Goal: Task Accomplishment & Management: Complete application form

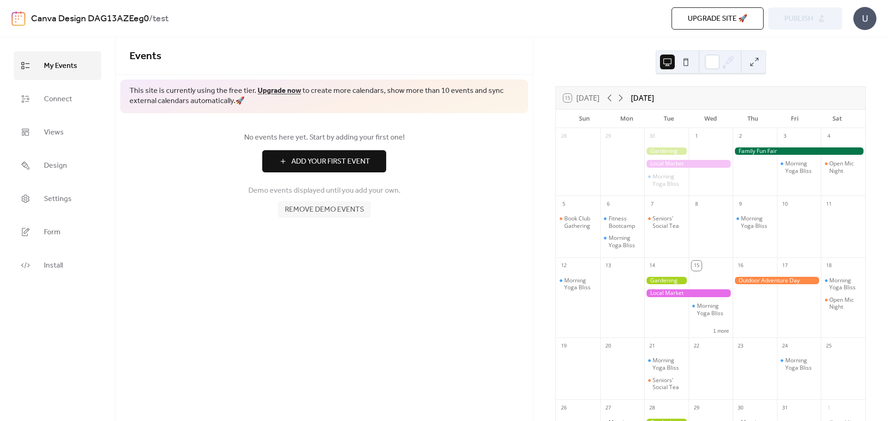
click at [365, 169] on button "Add Your First Event" at bounding box center [324, 161] width 124 height 22
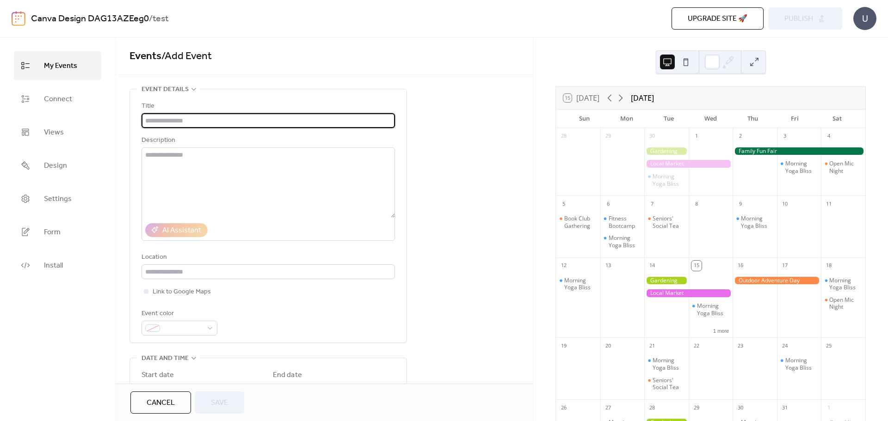
click at [865, 14] on div "U" at bounding box center [864, 18] width 23 height 23
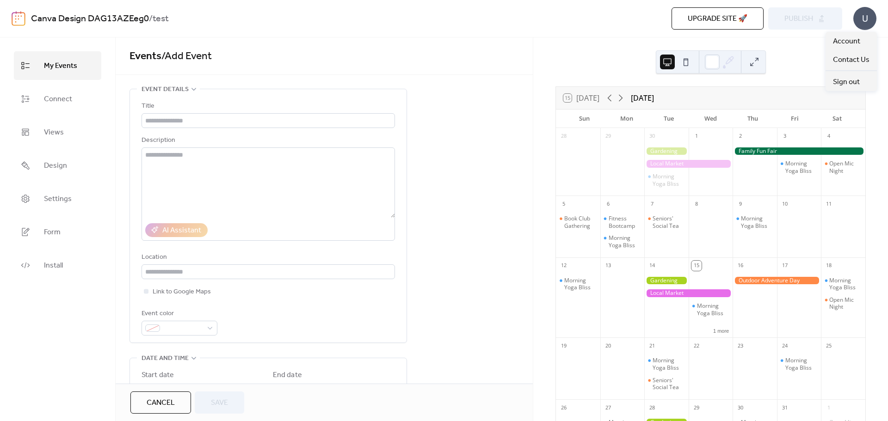
click at [462, 49] on span "Events / Add Event" at bounding box center [323, 56] width 389 height 18
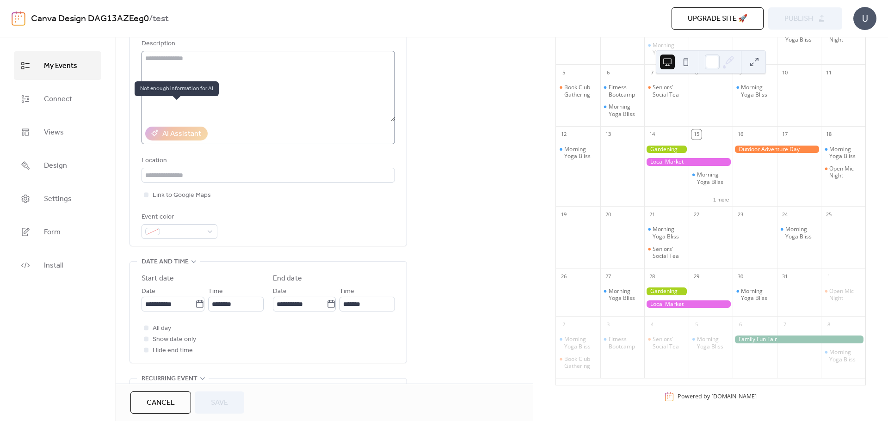
scroll to position [92, 0]
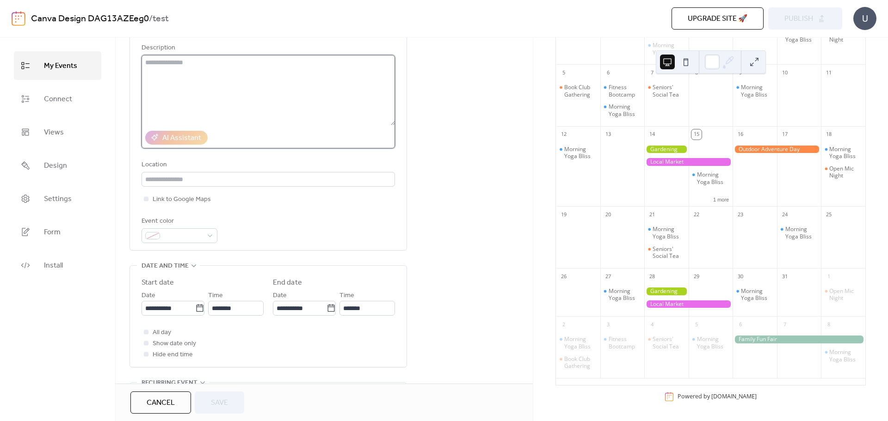
click at [235, 116] on textarea at bounding box center [267, 90] width 253 height 70
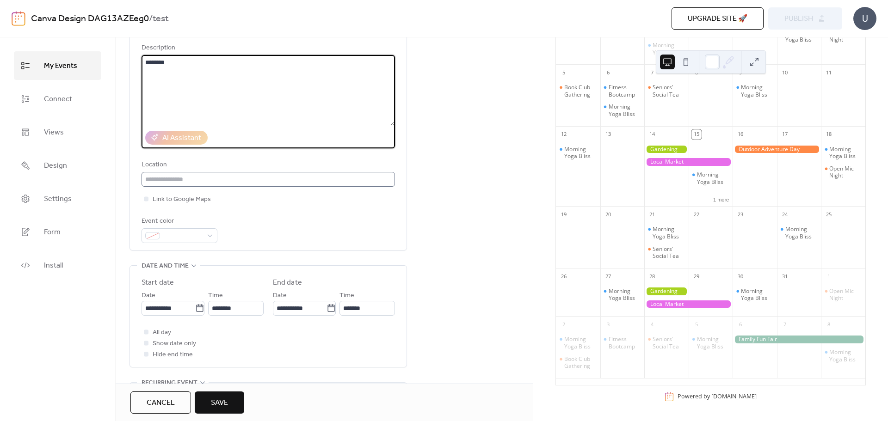
type textarea "********"
click at [219, 182] on input "text" at bounding box center [267, 179] width 253 height 15
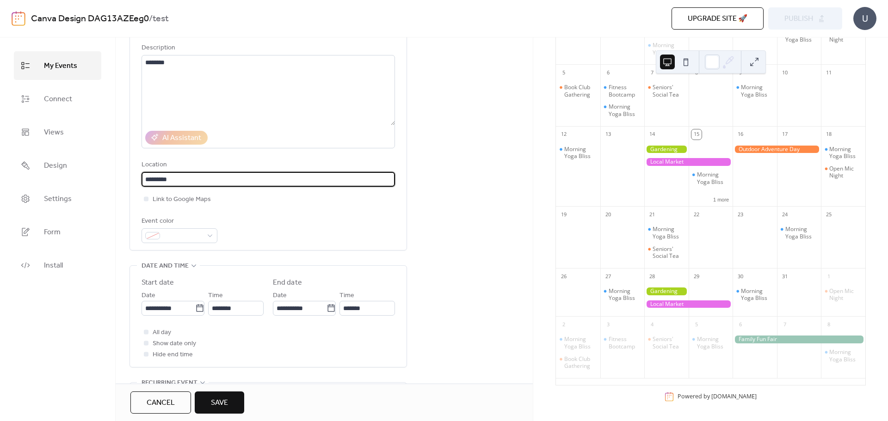
type input "*********"
click at [235, 398] on button "Save" at bounding box center [219, 403] width 49 height 22
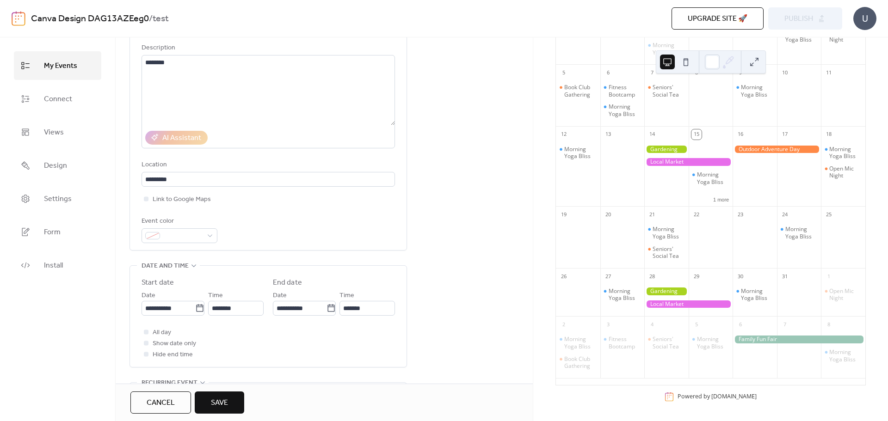
scroll to position [76, 0]
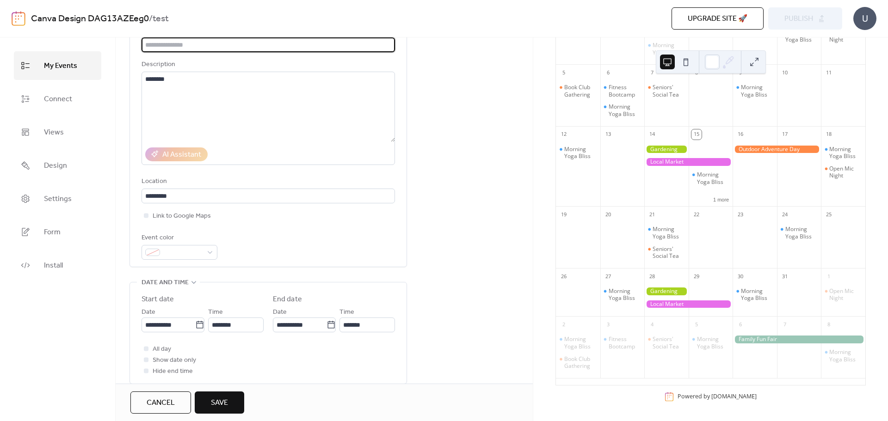
click at [330, 45] on input "text" at bounding box center [267, 44] width 253 height 15
type input "*********"
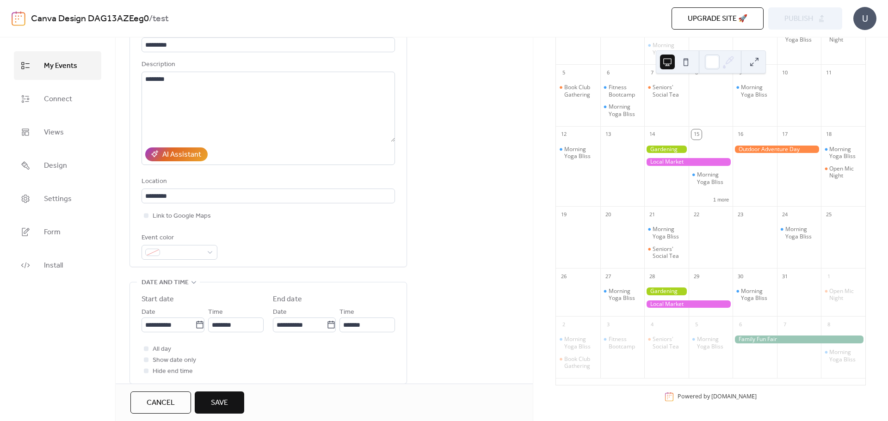
click at [243, 408] on button "Save" at bounding box center [219, 403] width 49 height 22
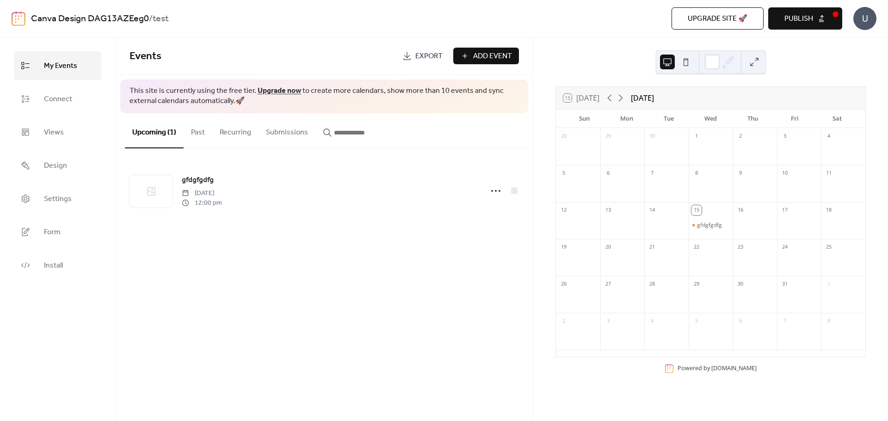
click at [823, 14] on button "Publish" at bounding box center [805, 18] width 74 height 22
click at [863, 19] on div "U" at bounding box center [864, 18] width 23 height 23
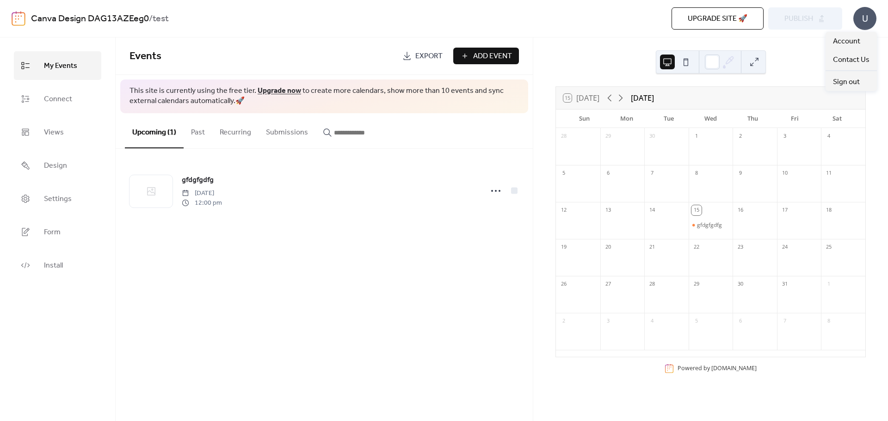
click at [814, 17] on div "Upgrade site 🚀 Preview Publish" at bounding box center [631, 18] width 419 height 22
click at [730, 19] on span "Upgrade site 🚀" at bounding box center [717, 18] width 60 height 11
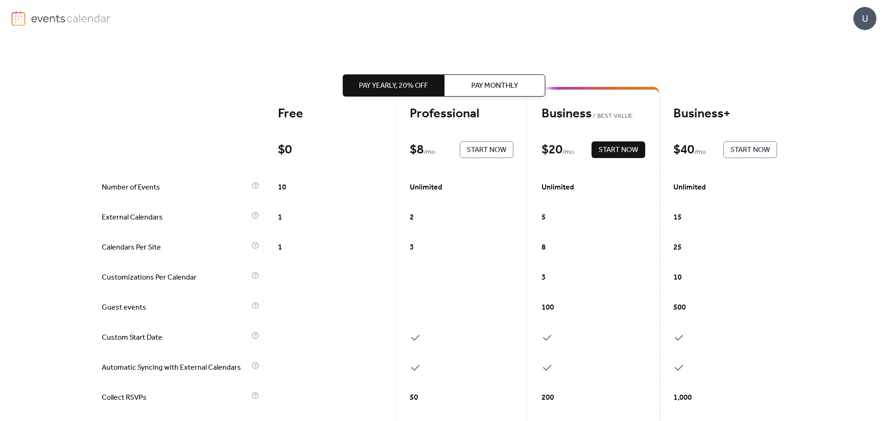
scroll to position [139, 0]
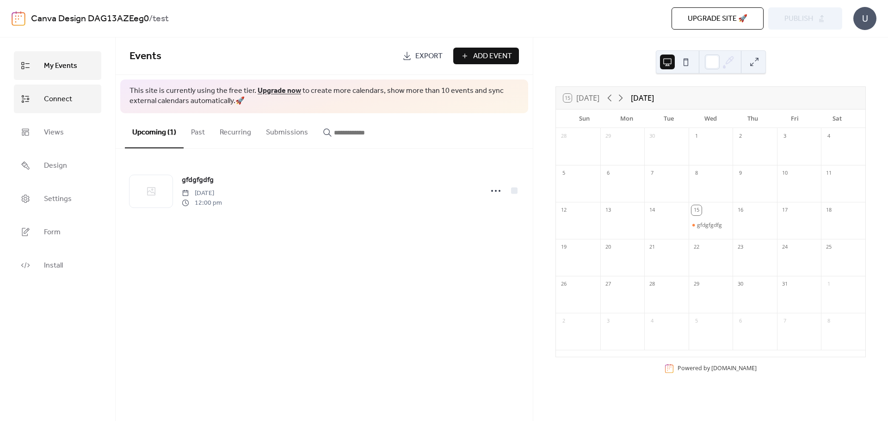
click at [67, 96] on span "Connect" at bounding box center [58, 99] width 28 height 15
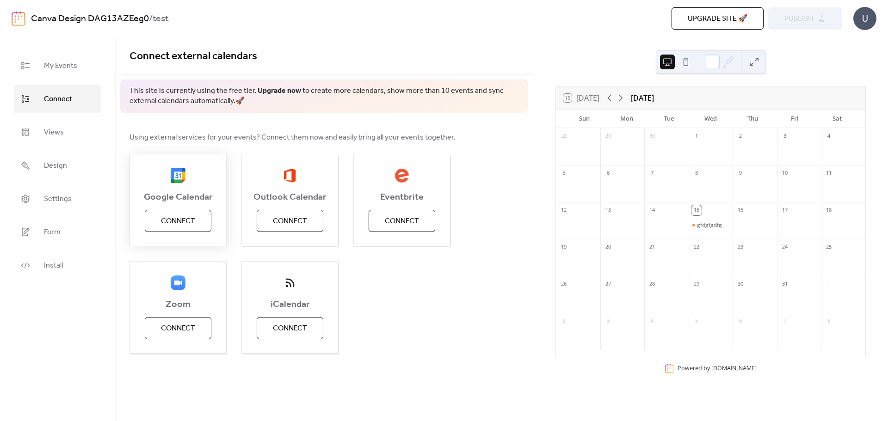
click at [196, 215] on button "Connect" at bounding box center [178, 221] width 67 height 22
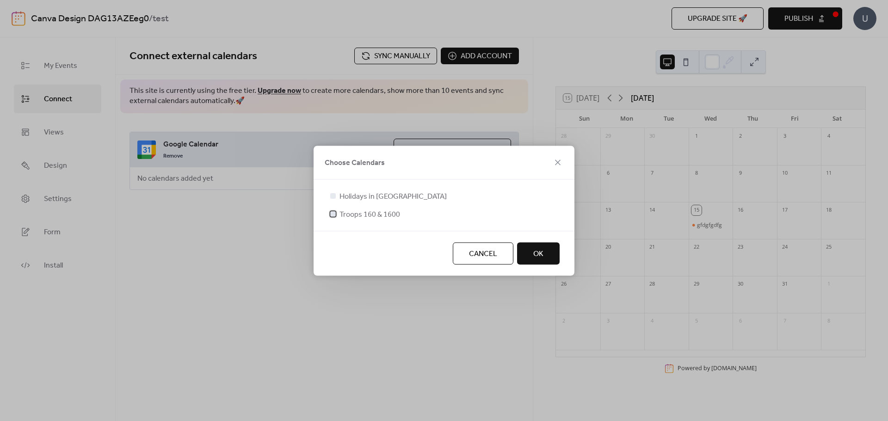
click at [331, 216] on div at bounding box center [333, 214] width 6 height 6
click at [540, 253] on span "OK" at bounding box center [538, 253] width 10 height 11
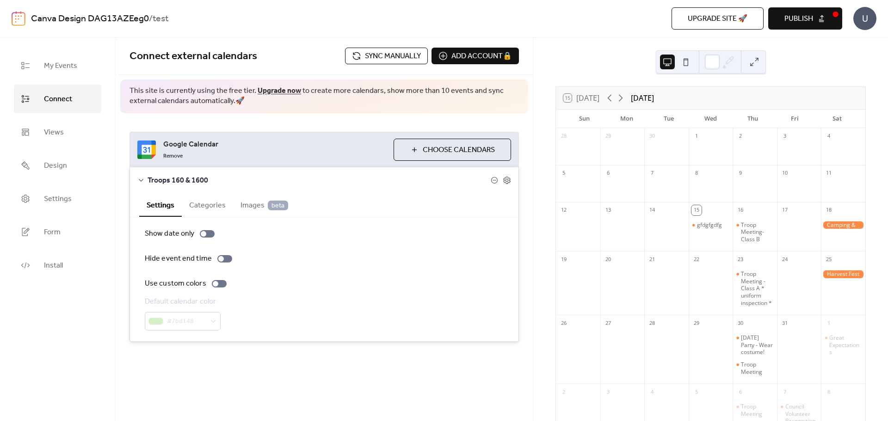
click at [209, 209] on button "Categories" at bounding box center [207, 204] width 51 height 23
click at [247, 206] on span "Images beta" at bounding box center [264, 205] width 48 height 11
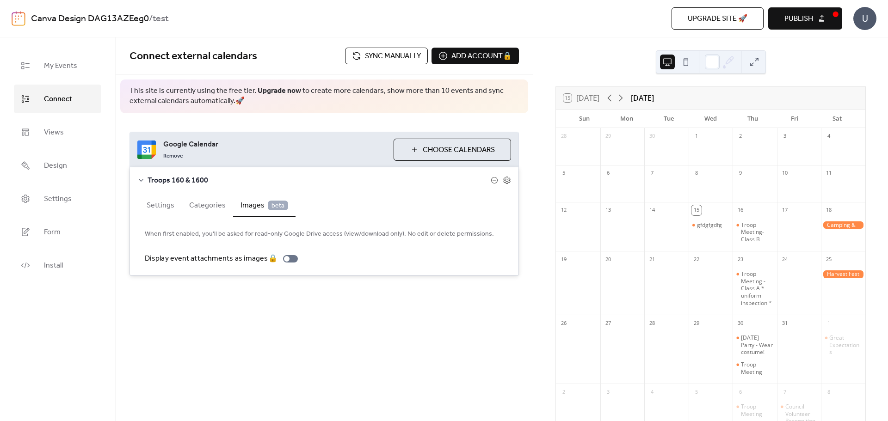
click at [398, 335] on div "Connect external calendars Sync manually Add account 🔒 🔒 This site is currently…" at bounding box center [324, 229] width 417 height 384
click at [383, 54] on span "Sync manually" at bounding box center [393, 56] width 56 height 11
click at [69, 230] on link "Form" at bounding box center [57, 232] width 87 height 29
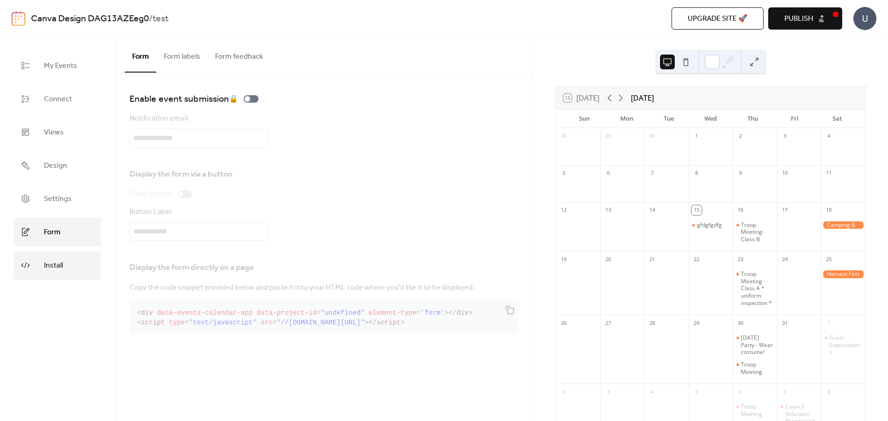
click at [64, 269] on link "Install" at bounding box center [57, 265] width 87 height 29
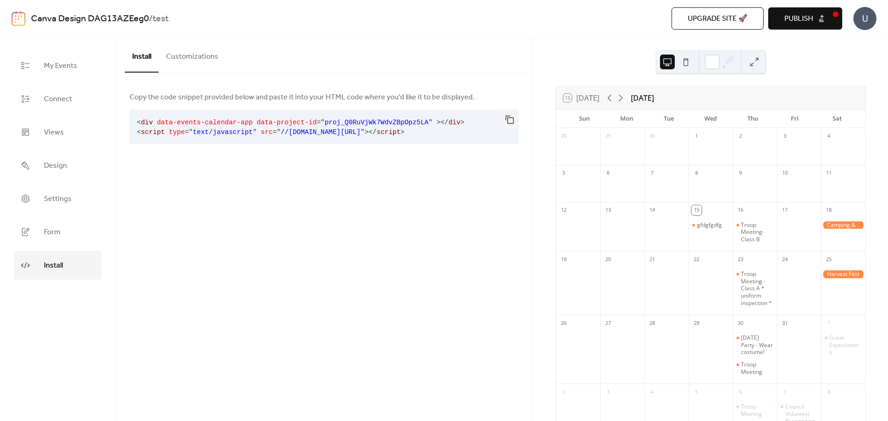
click at [190, 57] on button "Customizations" at bounding box center [192, 54] width 67 height 34
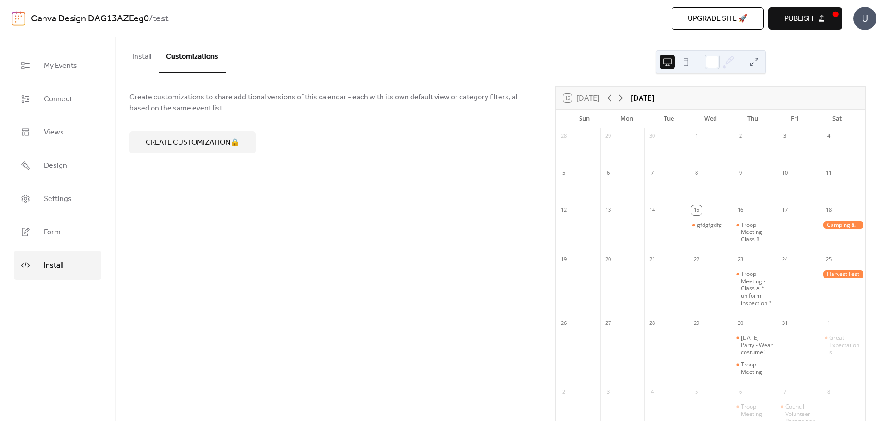
click at [138, 55] on button "Install" at bounding box center [142, 54] width 34 height 34
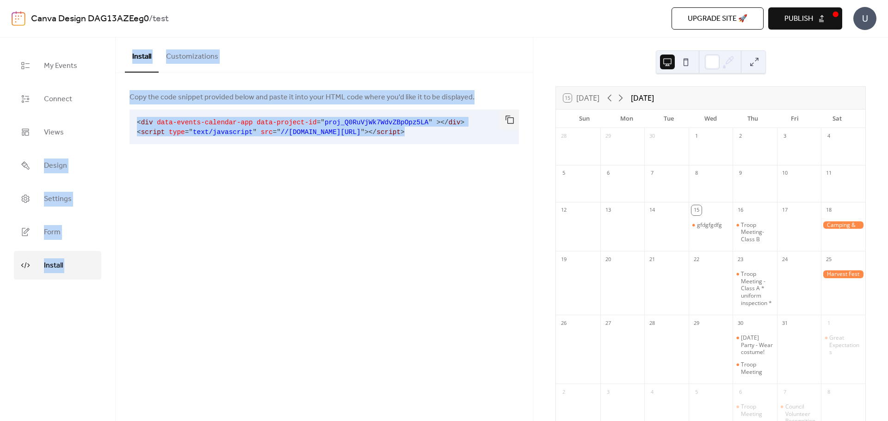
drag, startPoint x: 431, startPoint y: 131, endPoint x: 165, endPoint y: 125, distance: 266.8
click at [108, 121] on div "My Events Connect Views Design Settings Form Install Install Install Customizat…" at bounding box center [444, 229] width 888 height 384
click at [174, 126] on span "data-events-calendar-app" at bounding box center [205, 122] width 96 height 7
click at [135, 116] on pre "< div data-events-calendar-app data-project-id = " proj_Q0RuVjWk7WdvZBpOpz5LA "…" at bounding box center [316, 127] width 374 height 35
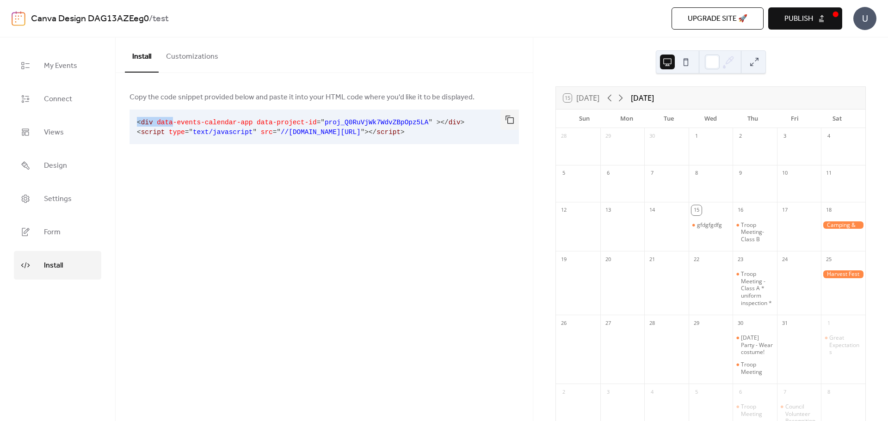
drag, startPoint x: 138, startPoint y: 119, endPoint x: 429, endPoint y: 129, distance: 291.4
click at [429, 129] on code "< div data-events-calendar-app data-project-id = " proj_Q0RuVjWk7WdvZBpOpz5LA "…" at bounding box center [300, 127] width 327 height 17
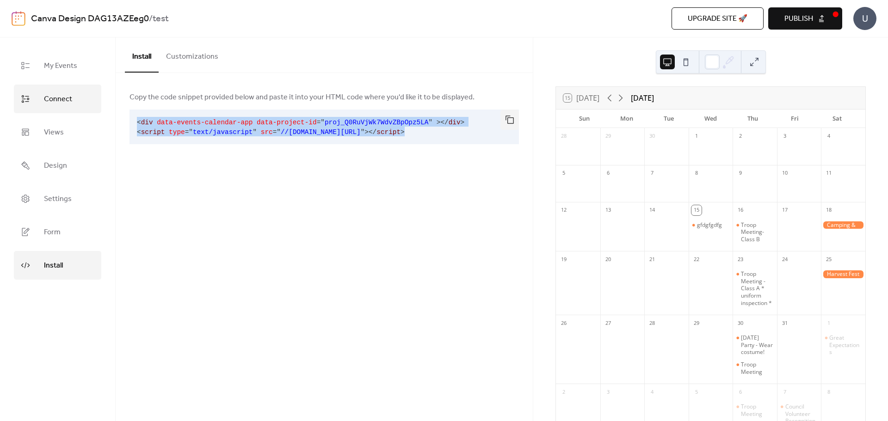
click at [69, 106] on span "Connect" at bounding box center [58, 99] width 28 height 15
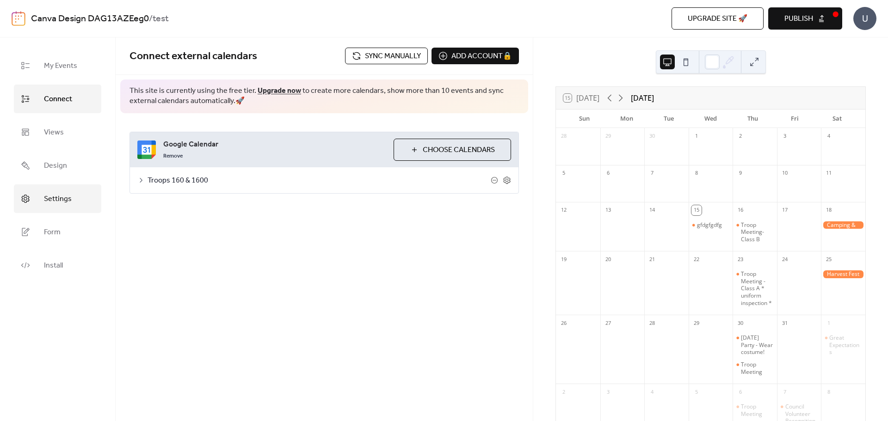
click at [61, 194] on span "Settings" at bounding box center [58, 199] width 28 height 15
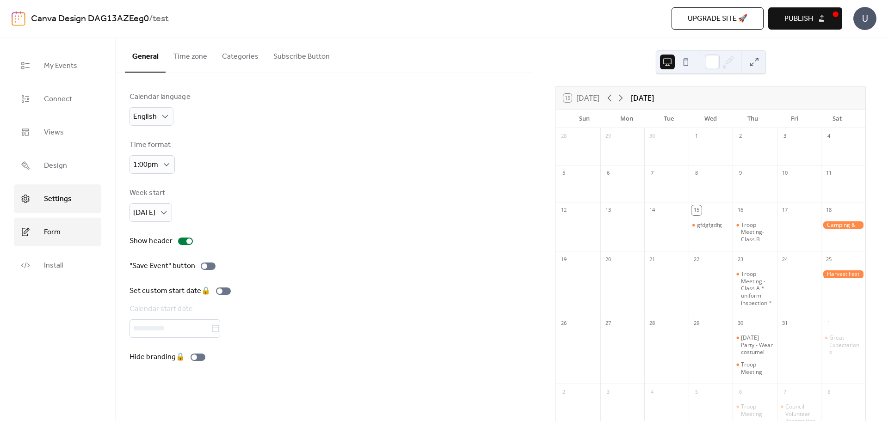
click at [55, 227] on span "Form" at bounding box center [52, 232] width 17 height 15
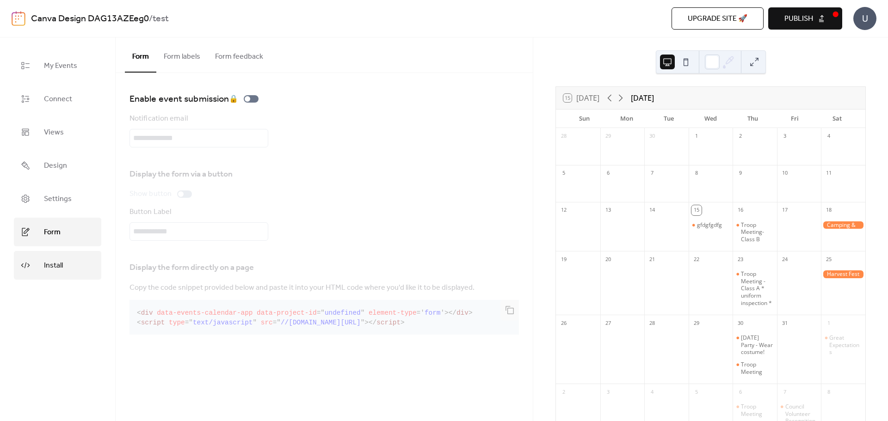
click at [62, 255] on link "Install" at bounding box center [57, 265] width 87 height 29
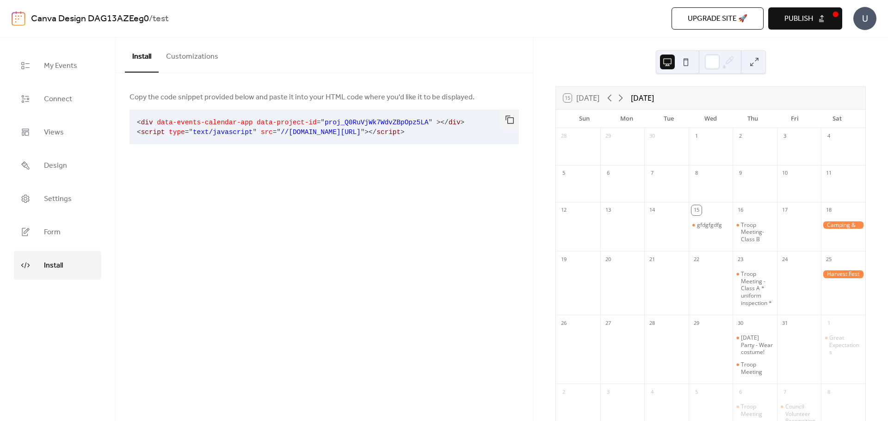
click at [801, 20] on span "Publish" at bounding box center [798, 18] width 29 height 11
click at [324, 123] on span "proj_Q0RuVjWk7WdvZBpOpz5LA" at bounding box center [376, 122] width 104 height 7
click at [186, 44] on button "Customizations" at bounding box center [192, 54] width 67 height 34
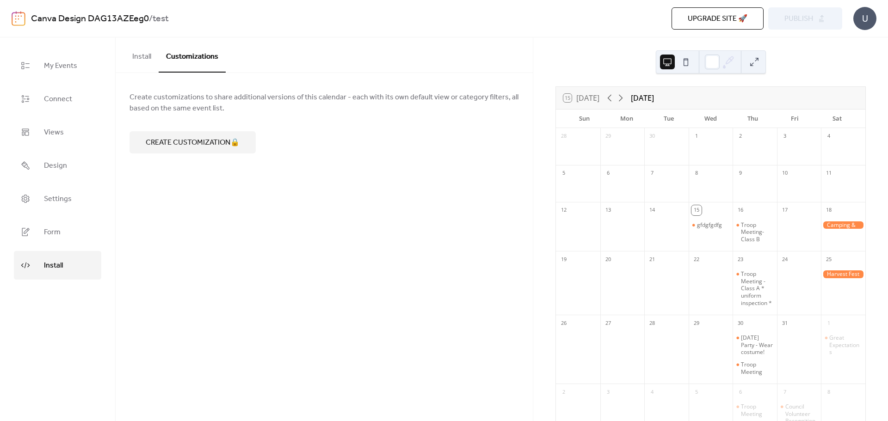
click at [144, 60] on button "Install" at bounding box center [142, 54] width 34 height 34
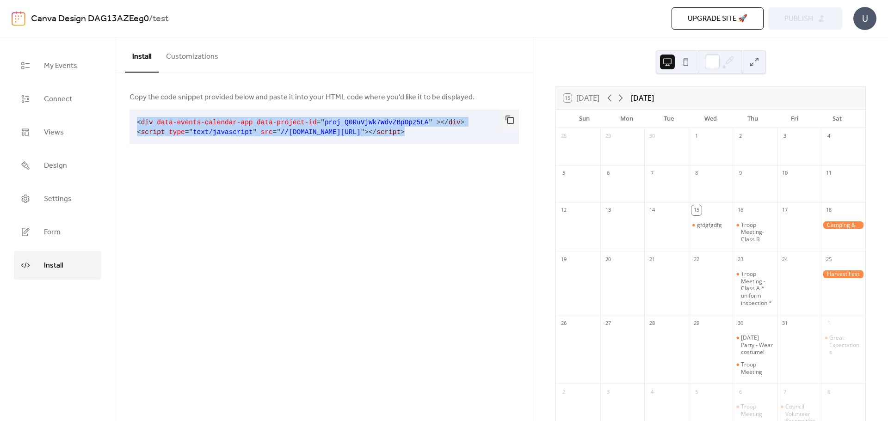
drag, startPoint x: 404, startPoint y: 129, endPoint x: 134, endPoint y: 124, distance: 270.9
click at [134, 124] on pre "< div data-events-calendar-app data-project-id = " proj_Q0RuVjWk7WdvZBpOpz5LA "…" at bounding box center [316, 127] width 374 height 35
click at [687, 60] on button at bounding box center [685, 62] width 15 height 15
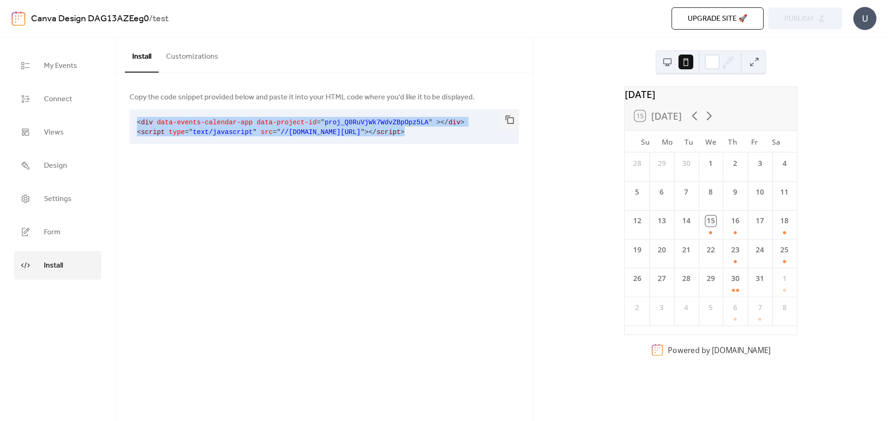
click at [667, 65] on button at bounding box center [667, 62] width 15 height 15
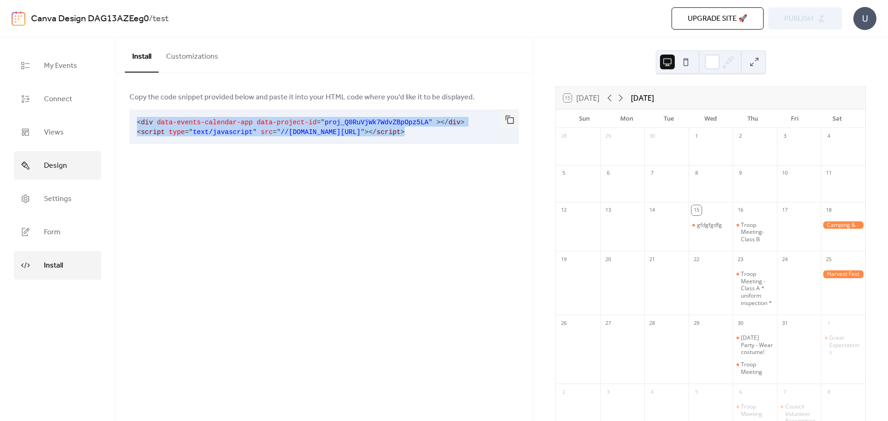
click at [58, 159] on span "Design" at bounding box center [55, 166] width 23 height 15
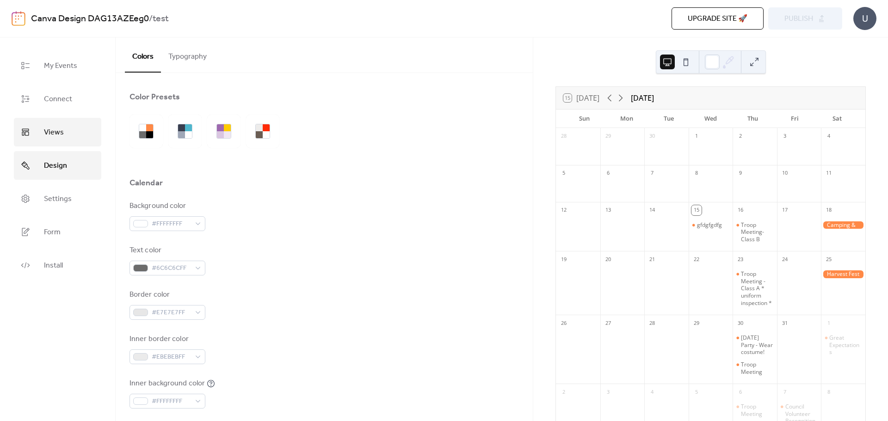
click at [72, 131] on link "Views" at bounding box center [57, 132] width 87 height 29
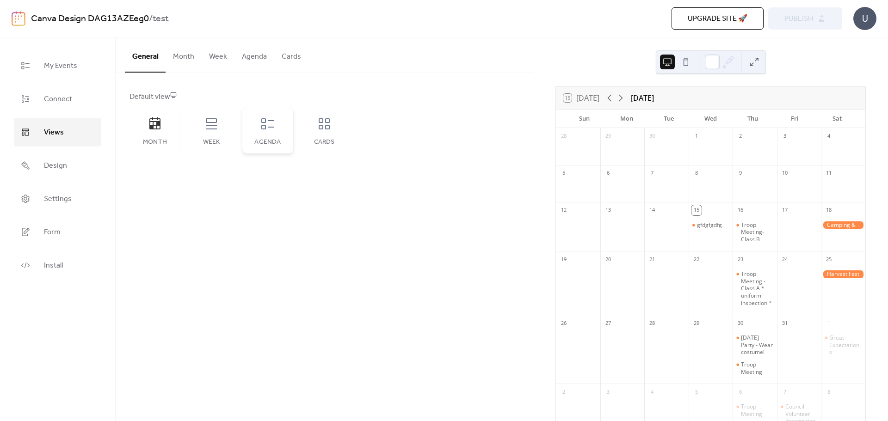
click at [269, 132] on div "Agenda" at bounding box center [267, 130] width 51 height 46
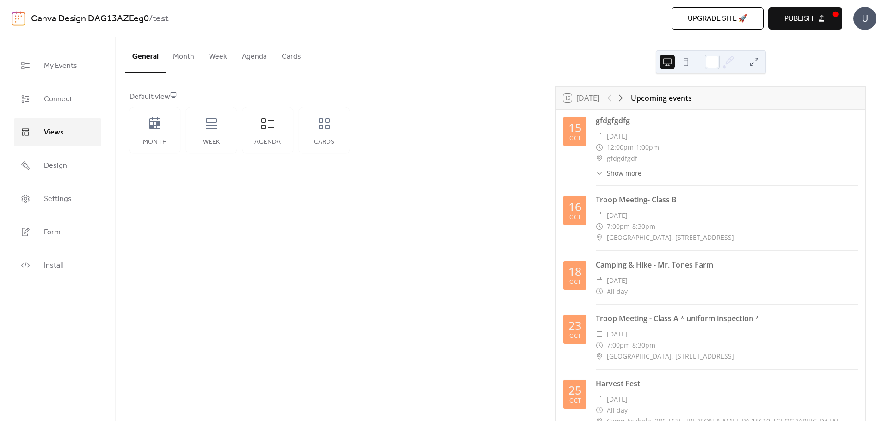
click at [823, 20] on button "Publish" at bounding box center [805, 18] width 74 height 22
click at [67, 71] on span "My Events" at bounding box center [60, 66] width 33 height 15
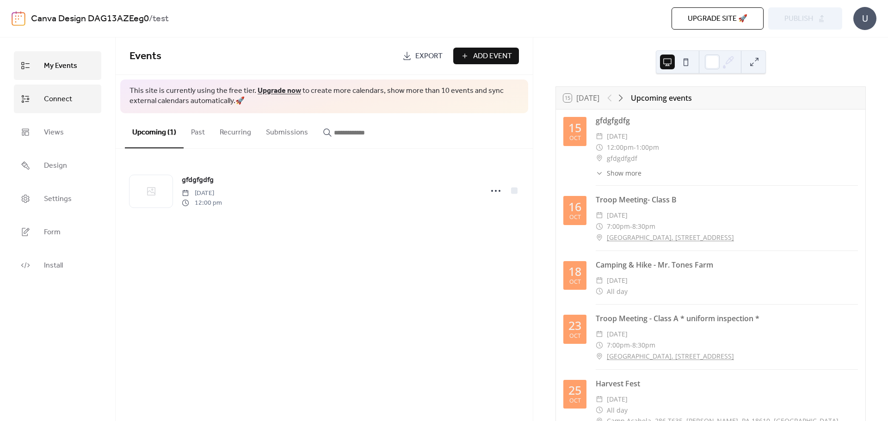
click at [46, 94] on span "Connect" at bounding box center [58, 99] width 28 height 15
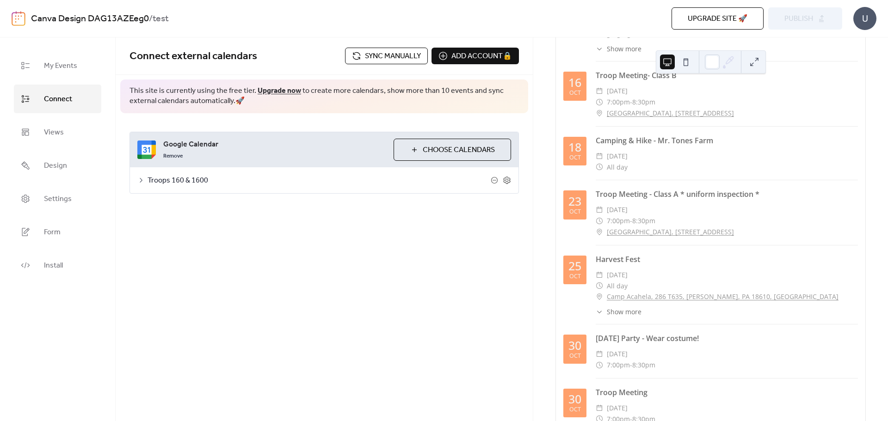
scroll to position [139, 0]
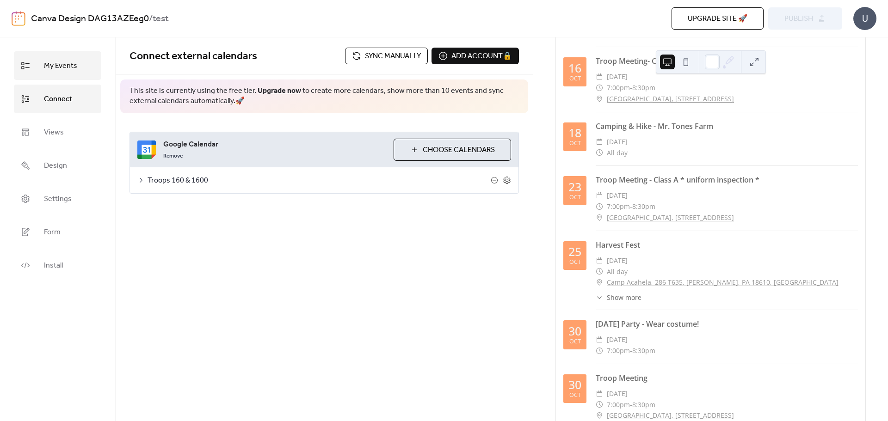
click at [81, 64] on link "My Events" at bounding box center [57, 65] width 87 height 29
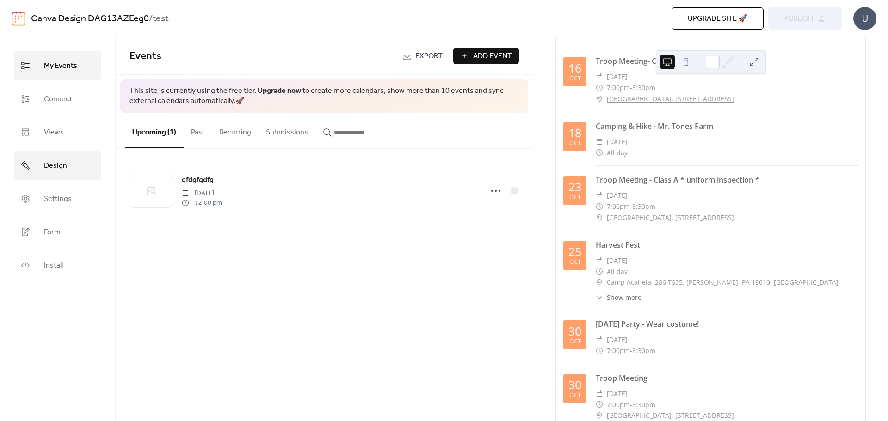
click at [68, 166] on link "Design" at bounding box center [57, 165] width 87 height 29
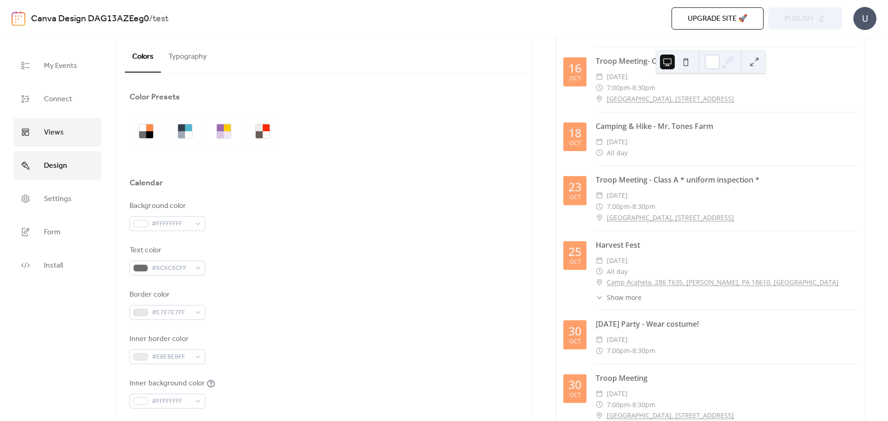
click at [76, 129] on link "Views" at bounding box center [57, 132] width 87 height 29
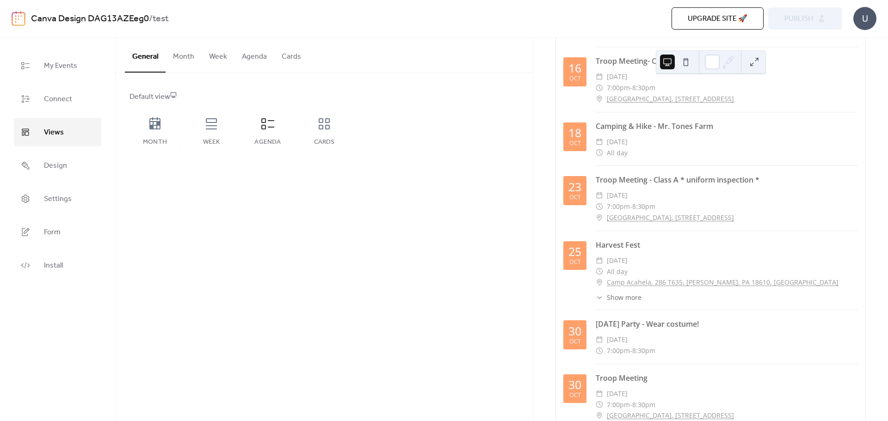
click at [202, 57] on button "Week" at bounding box center [218, 54] width 33 height 34
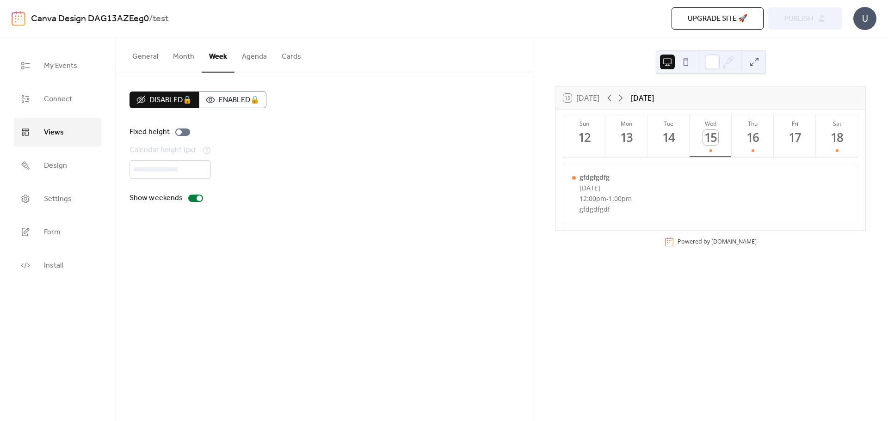
click at [288, 57] on button "Cards" at bounding box center [291, 54] width 34 height 34
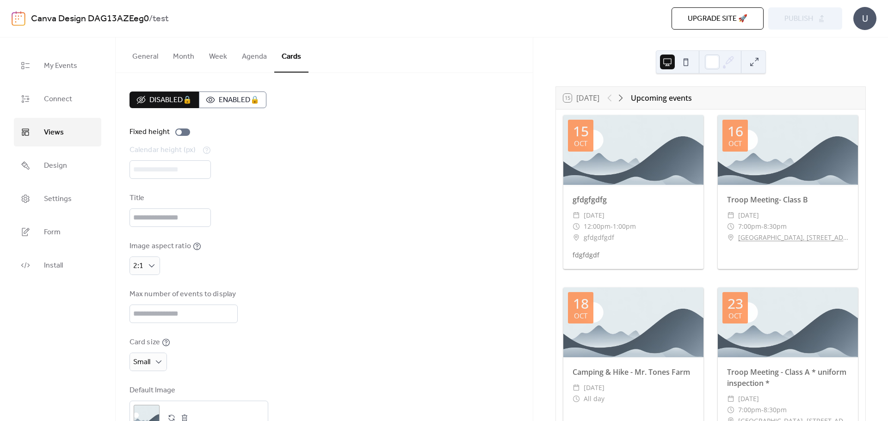
click at [250, 55] on button "Agenda" at bounding box center [254, 54] width 40 height 34
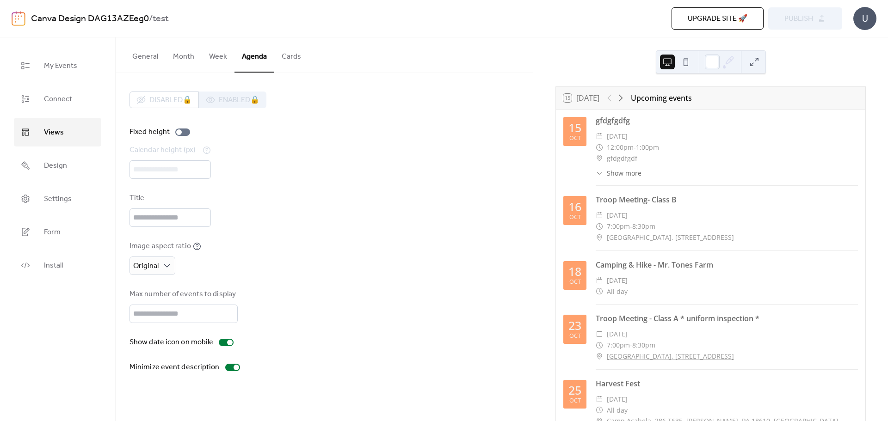
click at [187, 54] on button "Month" at bounding box center [183, 54] width 36 height 34
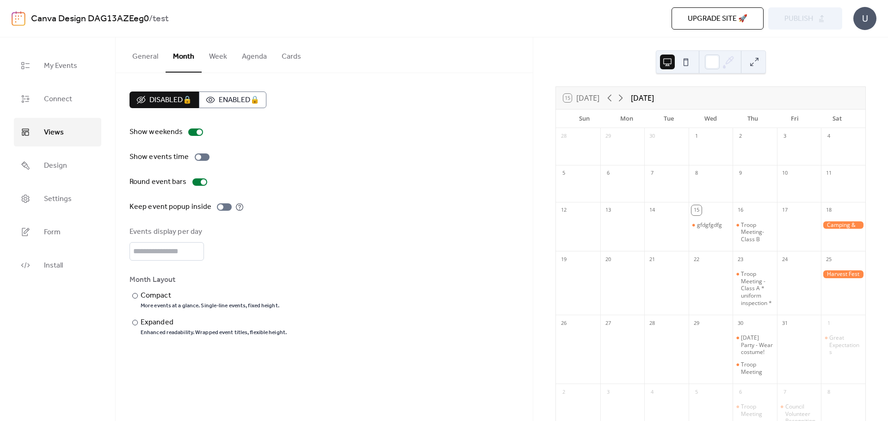
click at [250, 55] on button "Agenda" at bounding box center [254, 54] width 40 height 34
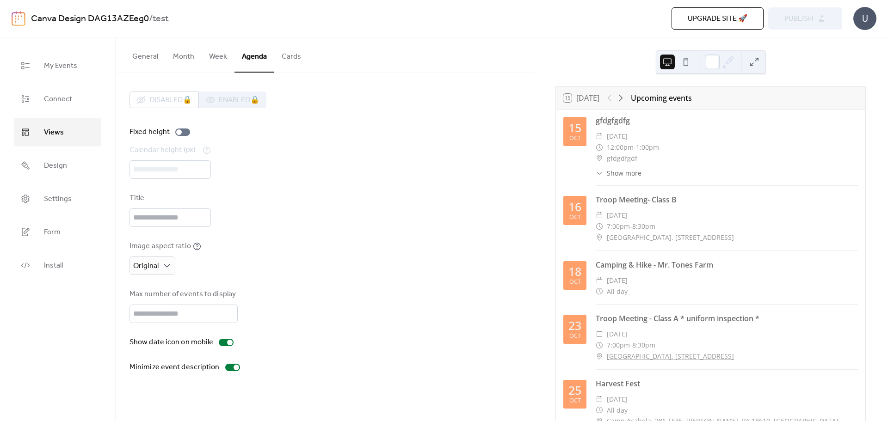
scroll to position [46, 0]
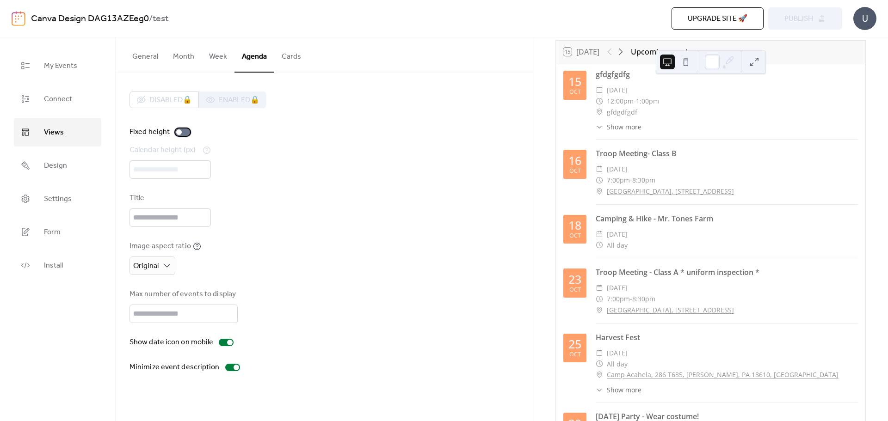
click at [184, 133] on div at bounding box center [182, 132] width 15 height 7
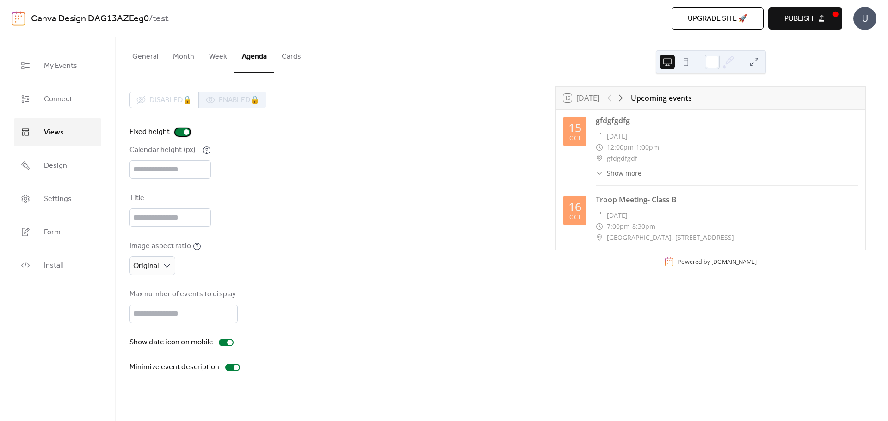
click at [185, 133] on div at bounding box center [187, 132] width 6 height 6
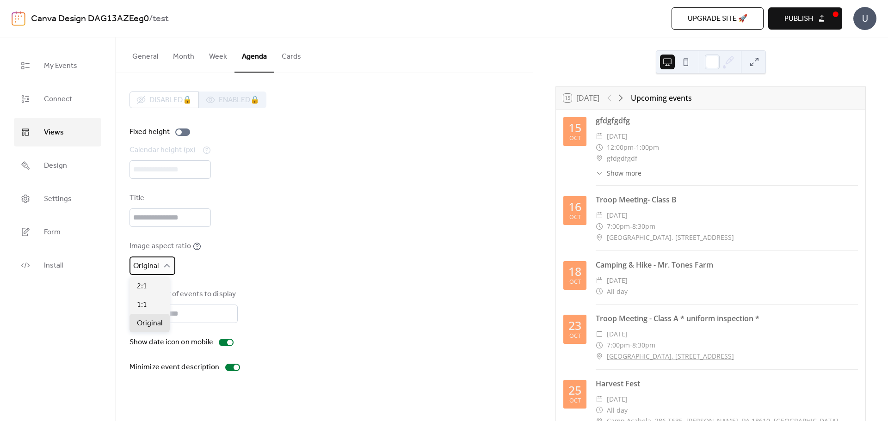
click at [150, 261] on span "Original" at bounding box center [145, 266] width 25 height 14
click at [153, 292] on div "2:1" at bounding box center [149, 286] width 40 height 18
click at [153, 306] on div "1:1" at bounding box center [149, 304] width 40 height 18
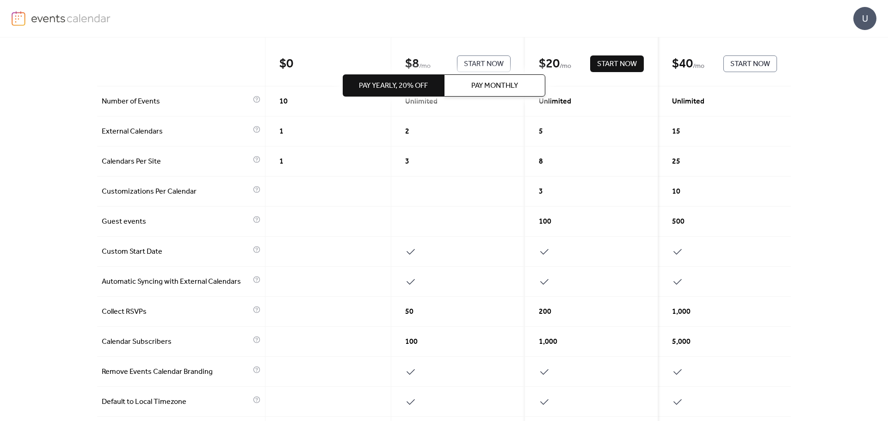
scroll to position [122, 0]
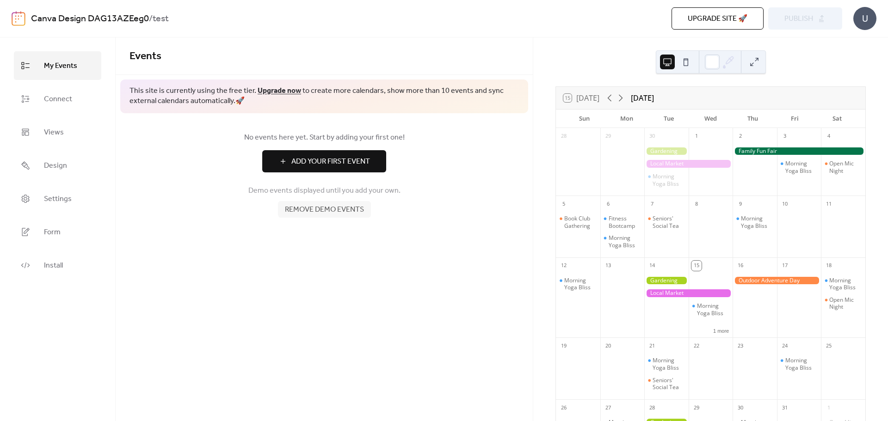
click at [678, 66] on button at bounding box center [685, 62] width 15 height 15
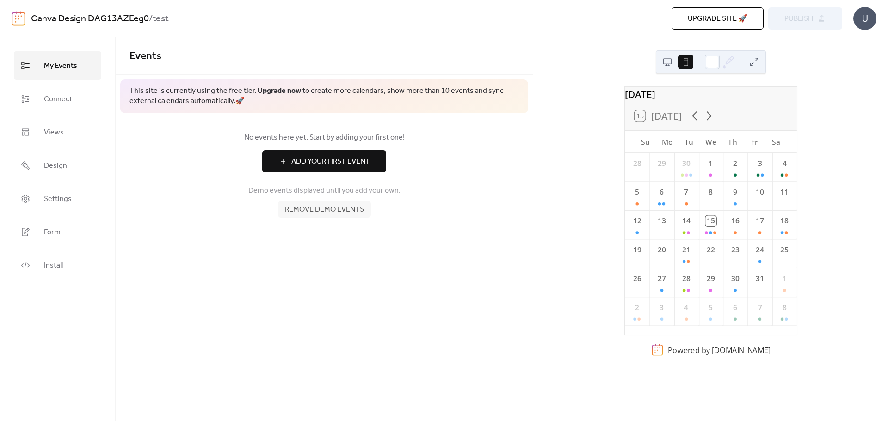
click at [669, 60] on button at bounding box center [667, 62] width 15 height 15
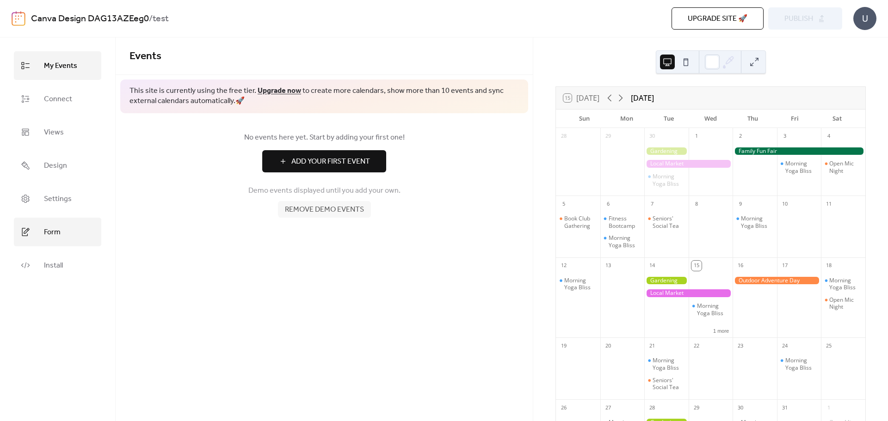
click at [75, 228] on link "Form" at bounding box center [57, 232] width 87 height 29
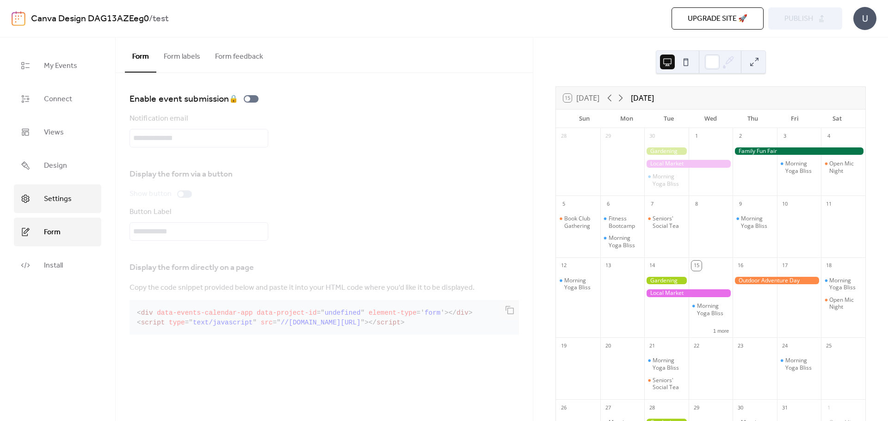
click at [61, 192] on span "Settings" at bounding box center [58, 199] width 28 height 15
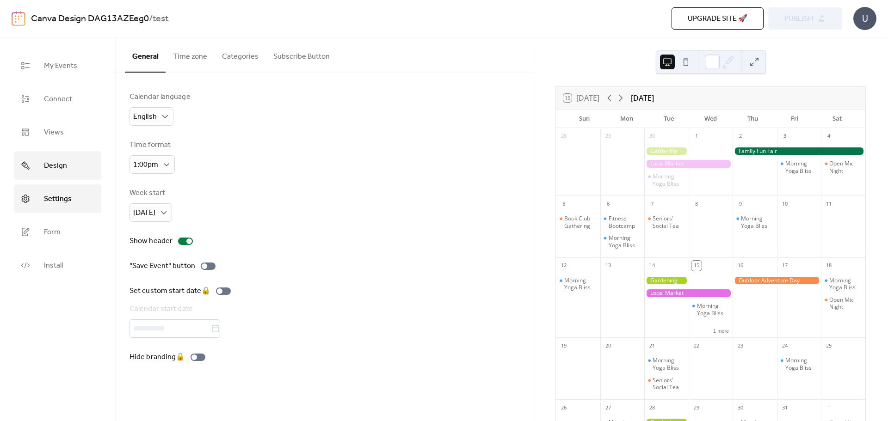
click at [73, 164] on link "Design" at bounding box center [57, 165] width 87 height 29
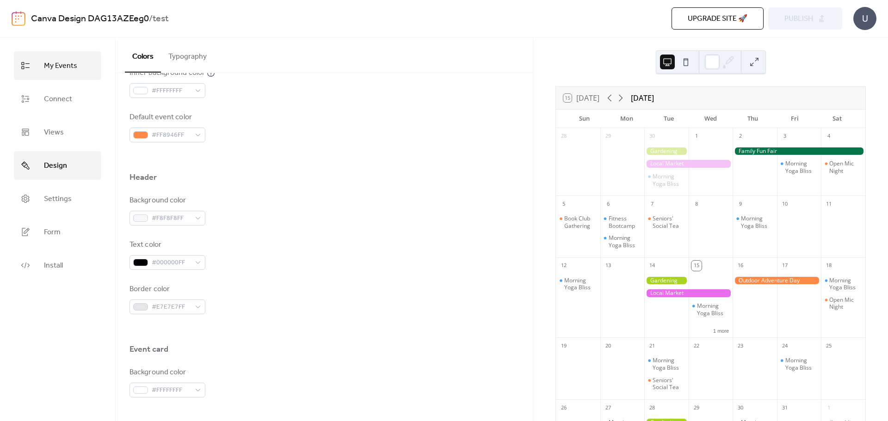
scroll to position [277, 0]
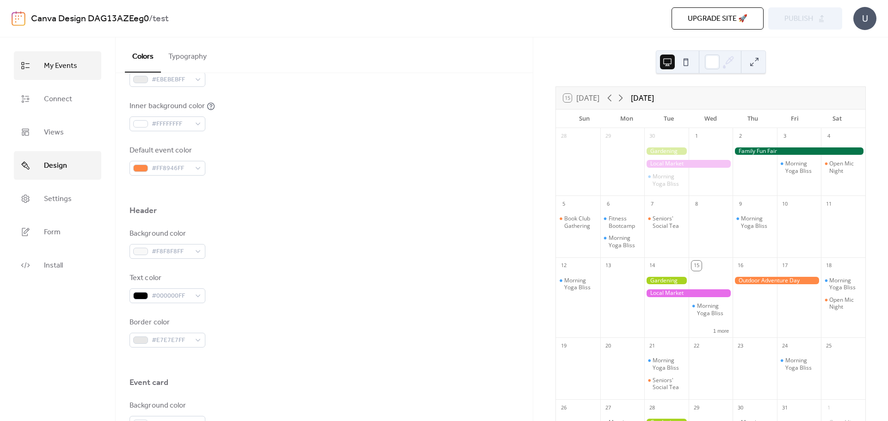
click at [67, 63] on span "My Events" at bounding box center [60, 66] width 33 height 15
